Goal: Information Seeking & Learning: Learn about a topic

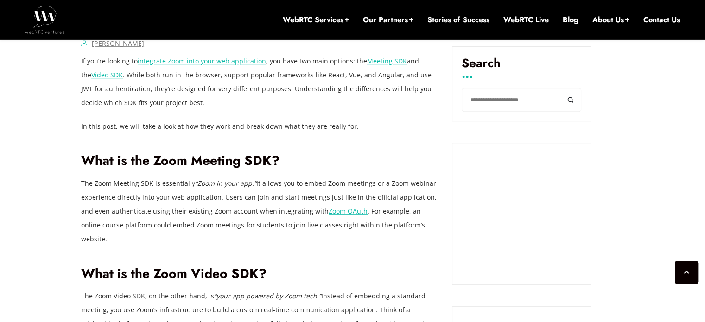
scroll to position [627, 0]
click at [181, 176] on p "The Zoom Meeting SDK is essentially “Zoom in your app.” It allows you to embed …" at bounding box center [259, 211] width 357 height 70
click at [166, 211] on p "The Zoom Meeting SDK is essentially “Zoom in your app.” It allows you to embed …" at bounding box center [259, 211] width 357 height 70
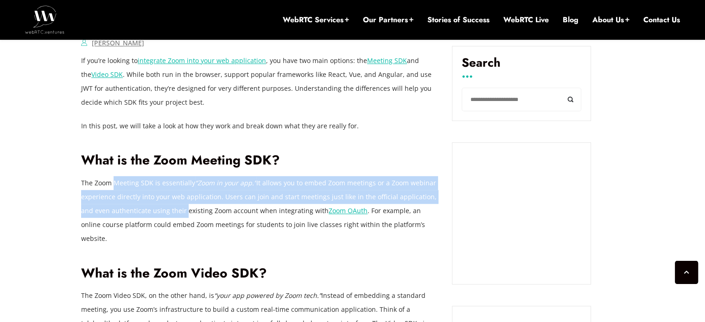
drag, startPoint x: 166, startPoint y: 211, endPoint x: 115, endPoint y: 185, distance: 56.8
click at [115, 185] on p "The Zoom Meeting SDK is essentially “Zoom in your app.” It allows you to embed …" at bounding box center [259, 211] width 357 height 70
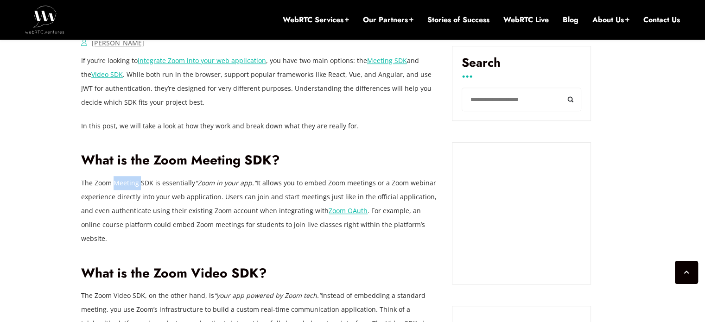
click at [115, 185] on p "The Zoom Meeting SDK is essentially “Zoom in your app.” It allows you to embed …" at bounding box center [259, 211] width 357 height 70
click at [167, 204] on p "The Zoom Meeting SDK is essentially “Zoom in your app.” It allows you to embed …" at bounding box center [259, 211] width 357 height 70
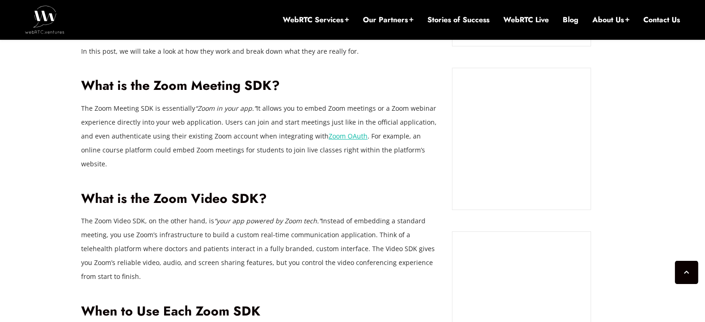
scroll to position [705, 0]
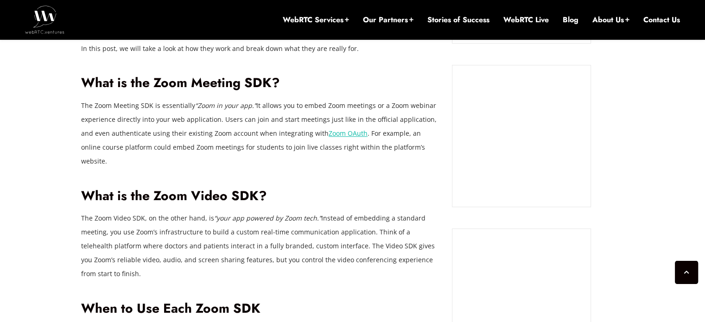
click at [171, 212] on p "The Zoom Video SDK, on the other hand, is “your app powered by Zoom tech.” Inst…" at bounding box center [259, 247] width 357 height 70
click at [164, 217] on p "The Zoom Video SDK, on the other hand, is “your app powered by Zoom tech.” Inst…" at bounding box center [259, 247] width 357 height 70
click at [134, 227] on p "The Zoom Video SDK, on the other hand, is “your app powered by Zoom tech.” Inst…" at bounding box center [259, 247] width 357 height 70
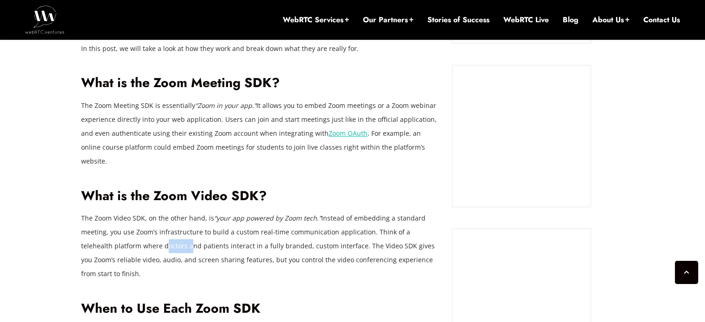
click at [134, 227] on p "The Zoom Video SDK, on the other hand, is “your app powered by Zoom tech.” Inst…" at bounding box center [259, 247] width 357 height 70
click at [218, 212] on p "The Zoom Video SDK, on the other hand, is “your app powered by Zoom tech.” Inst…" at bounding box center [259, 247] width 357 height 70
click at [197, 223] on p "The Zoom Video SDK, on the other hand, is “your app powered by Zoom tech.” Inst…" at bounding box center [259, 247] width 357 height 70
click at [154, 233] on p "The Zoom Video SDK, on the other hand, is “your app powered by Zoom tech.” Inst…" at bounding box center [259, 247] width 357 height 70
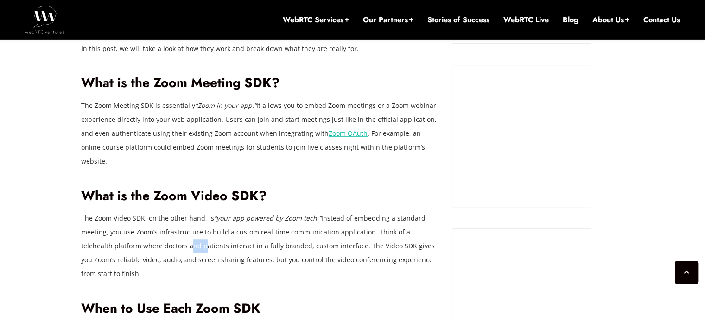
click at [154, 233] on p "The Zoom Video SDK, on the other hand, is “your app powered by Zoom tech.” Inst…" at bounding box center [259, 247] width 357 height 70
click at [136, 223] on p "The Zoom Video SDK, on the other hand, is “your app powered by Zoom tech.” Inst…" at bounding box center [259, 247] width 357 height 70
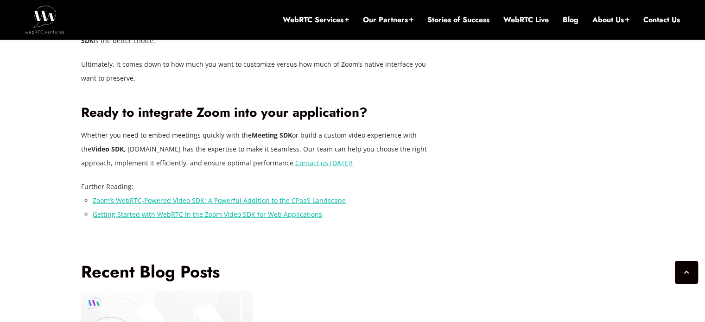
scroll to position [2177, 0]
